Goal: Find specific page/section: Find specific page/section

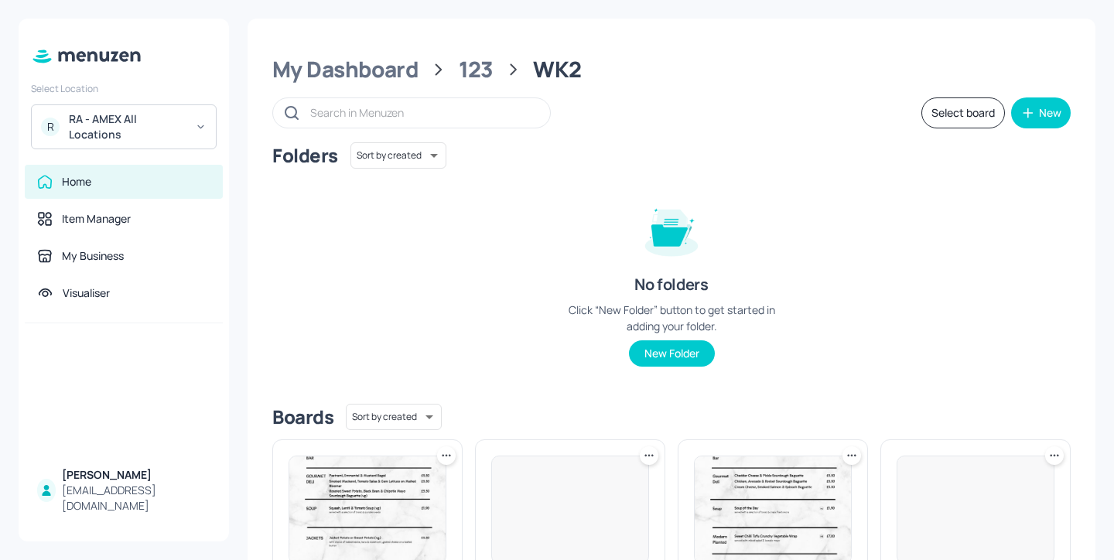
click at [145, 121] on div "RA - AMEX All Locations" at bounding box center [127, 126] width 117 height 31
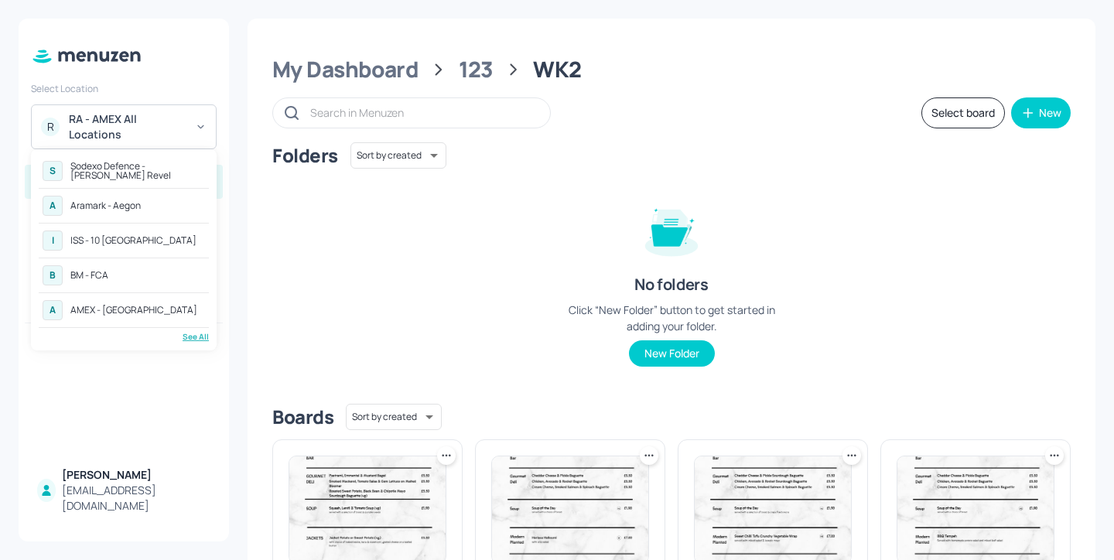
click at [140, 206] on div "Aramark - Aegon" at bounding box center [105, 205] width 70 height 9
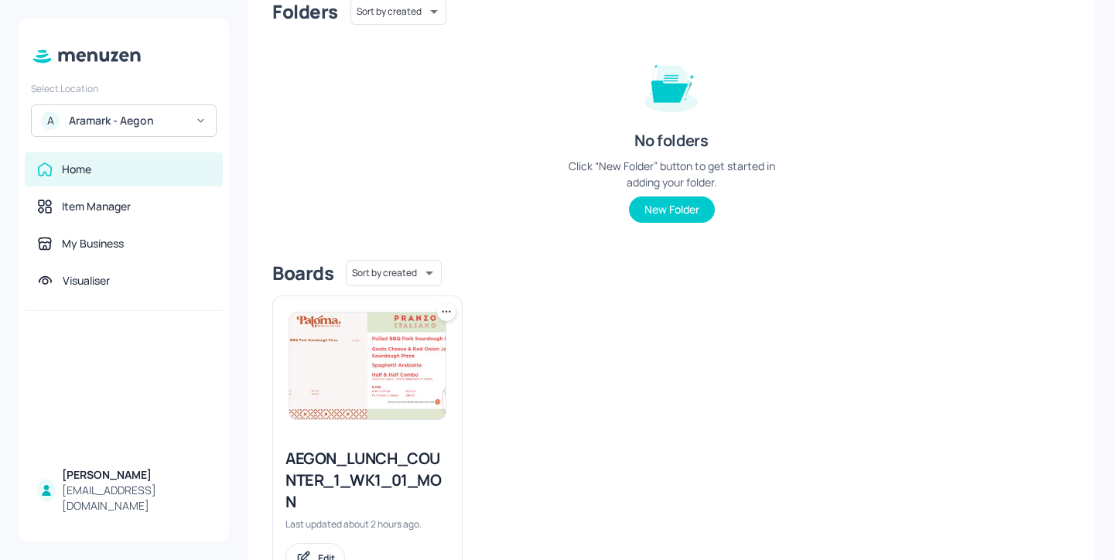
scroll to position [207, 0]
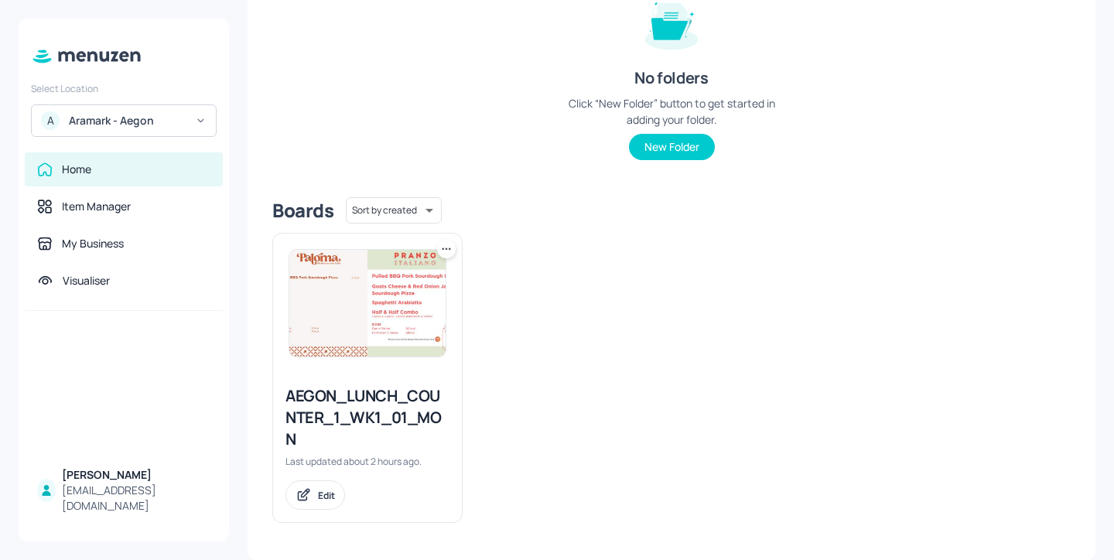
click at [378, 419] on div "AEGON_LUNCH_COUNTER_1_WK1_01_MON" at bounding box center [368, 417] width 164 height 65
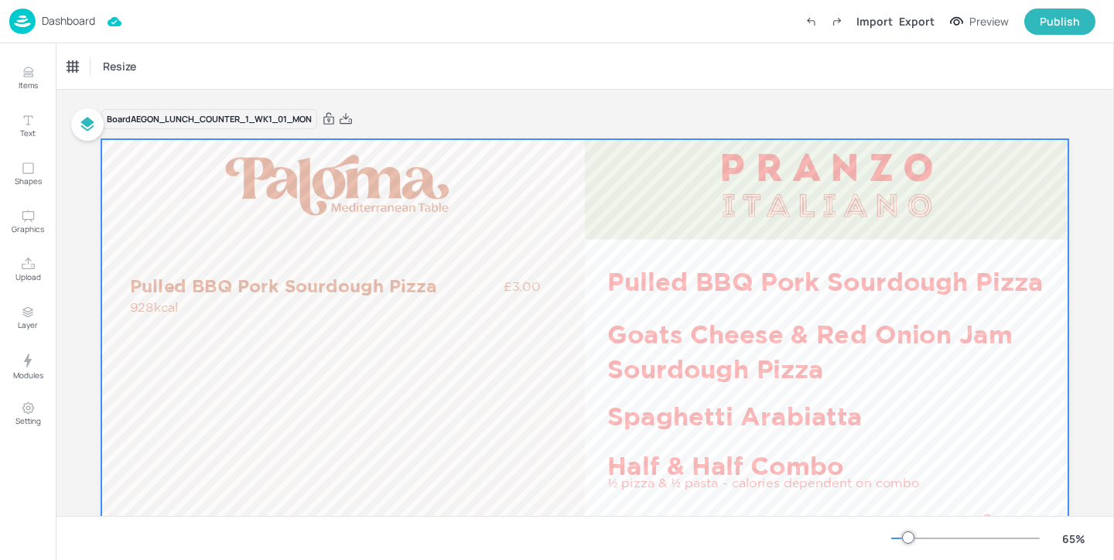
scroll to position [55, 0]
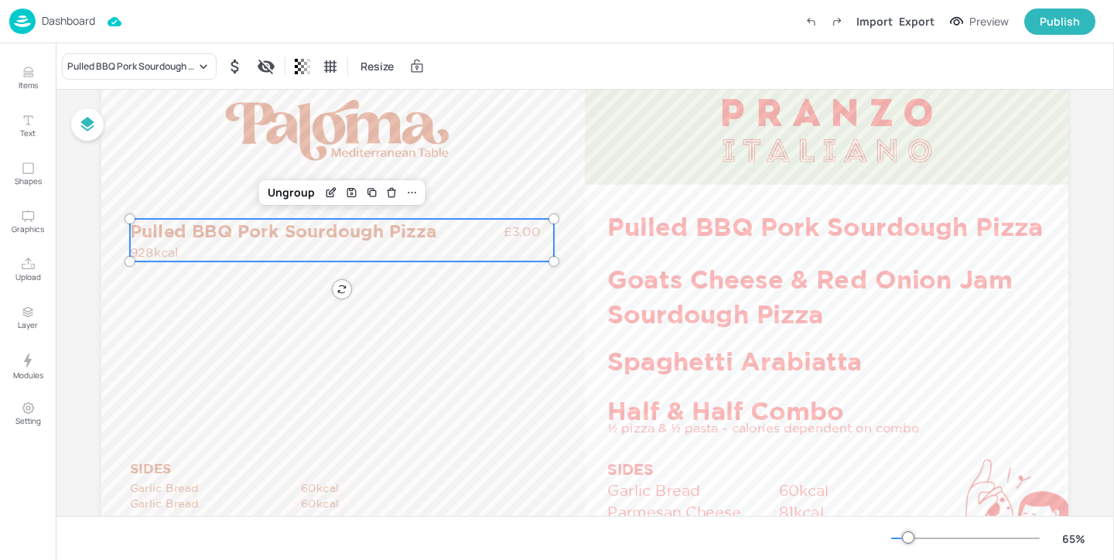
click at [422, 237] on p "Pulled BBQ Pork Sourdough Pizza" at bounding box center [310, 231] width 361 height 25
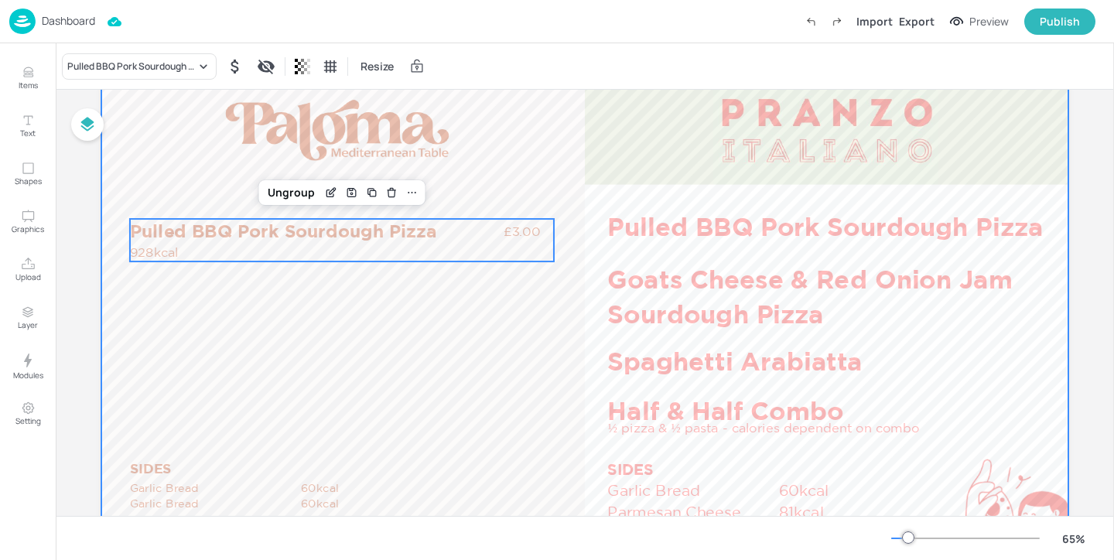
click at [455, 286] on div at bounding box center [584, 356] width 967 height 544
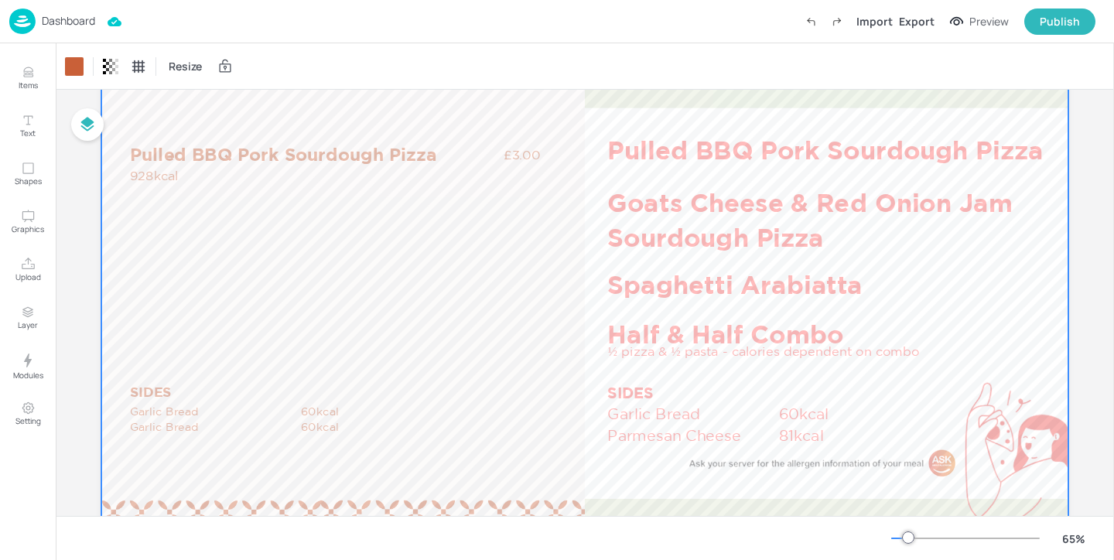
scroll to position [137, 0]
